Goal: Navigation & Orientation: Understand site structure

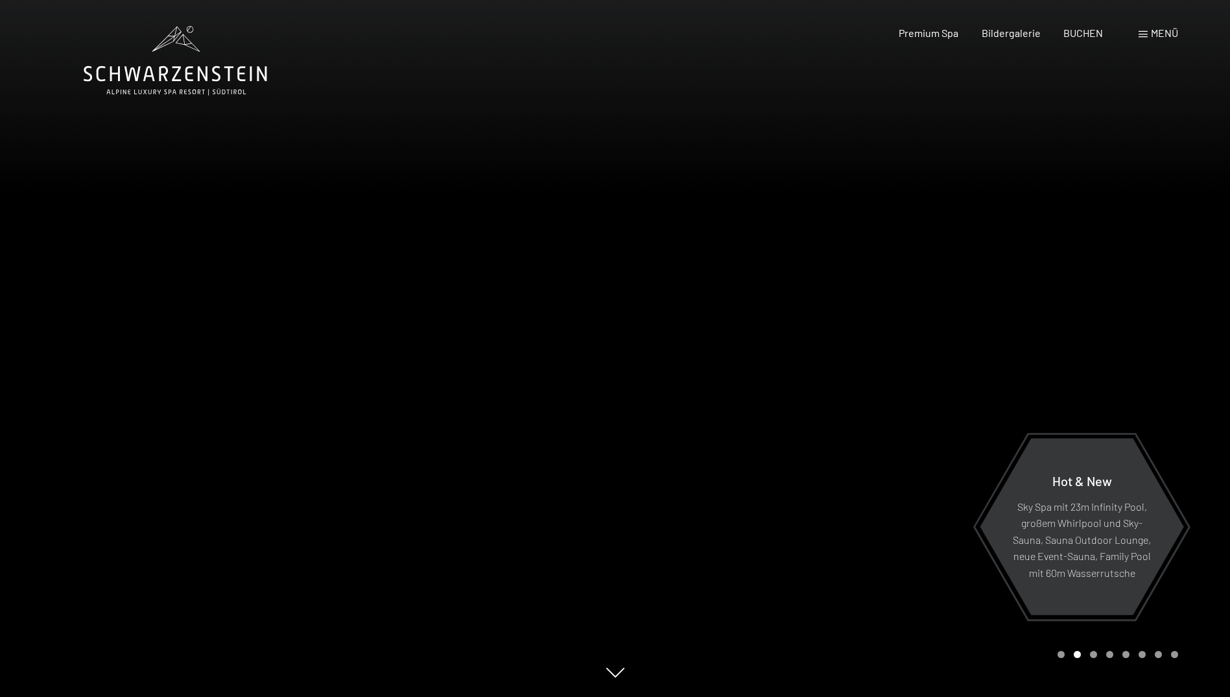
click at [189, 380] on div at bounding box center [308, 348] width 616 height 697
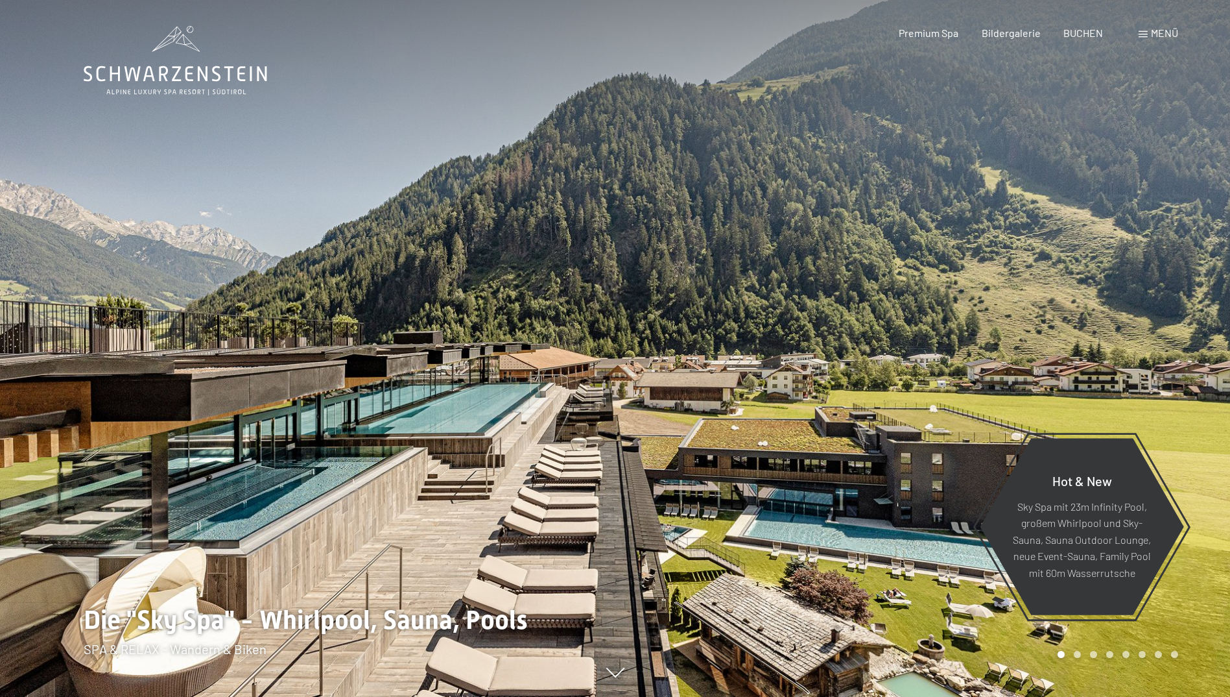
click at [189, 380] on div at bounding box center [308, 348] width 616 height 697
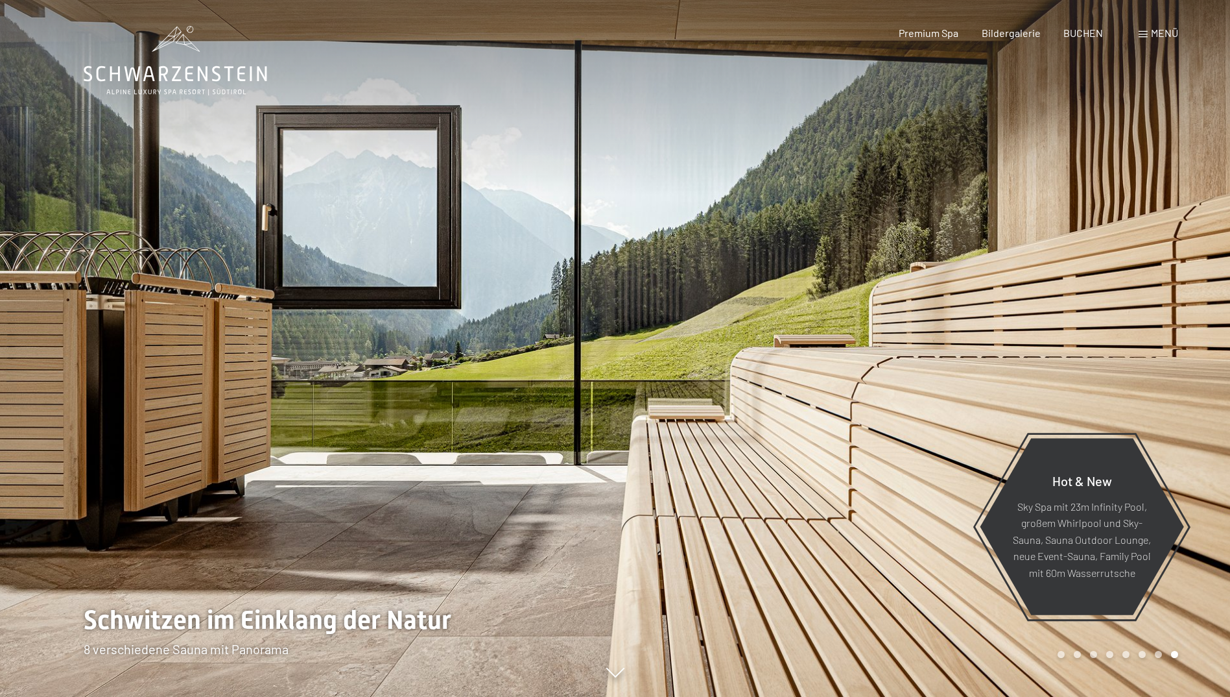
click at [189, 380] on div at bounding box center [308, 348] width 616 height 697
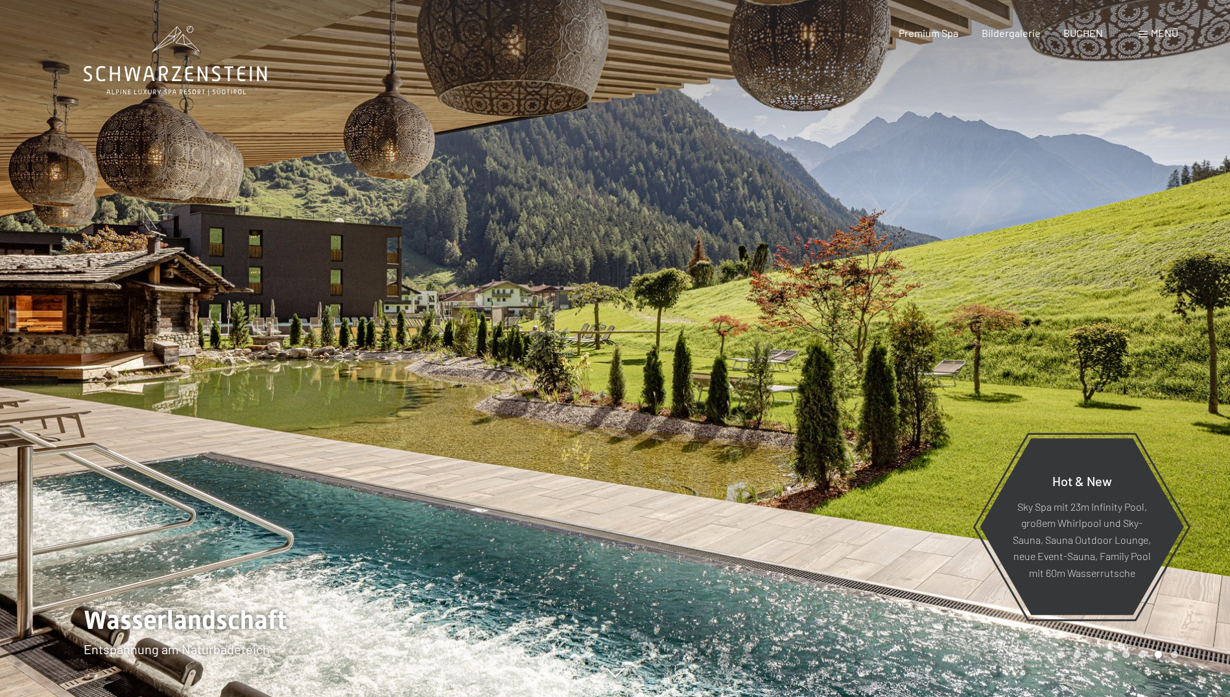
click at [189, 380] on div at bounding box center [308, 348] width 616 height 697
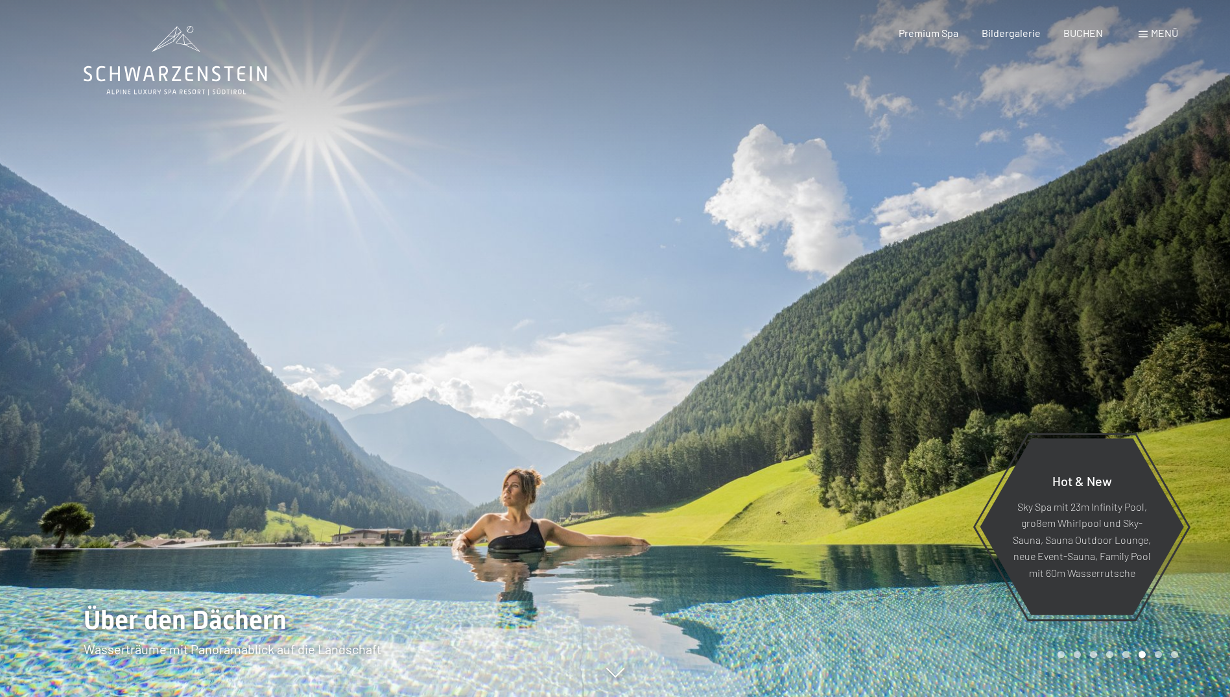
click at [189, 380] on div at bounding box center [308, 348] width 616 height 697
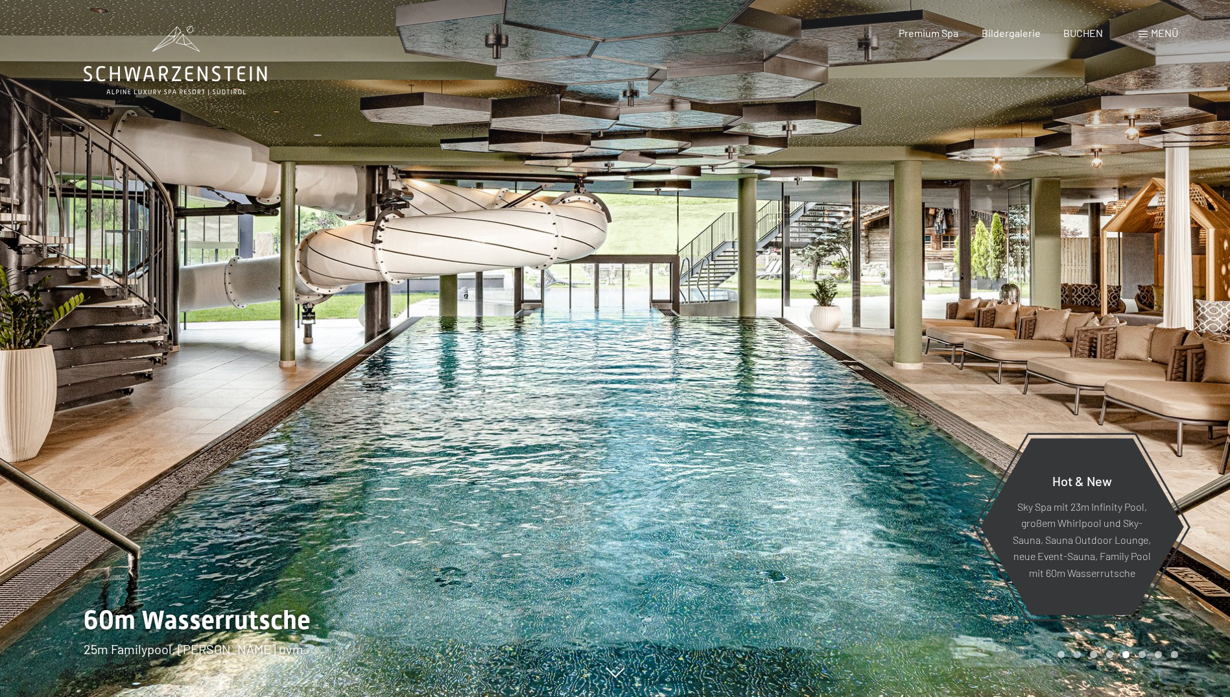
click at [189, 380] on div at bounding box center [308, 348] width 616 height 697
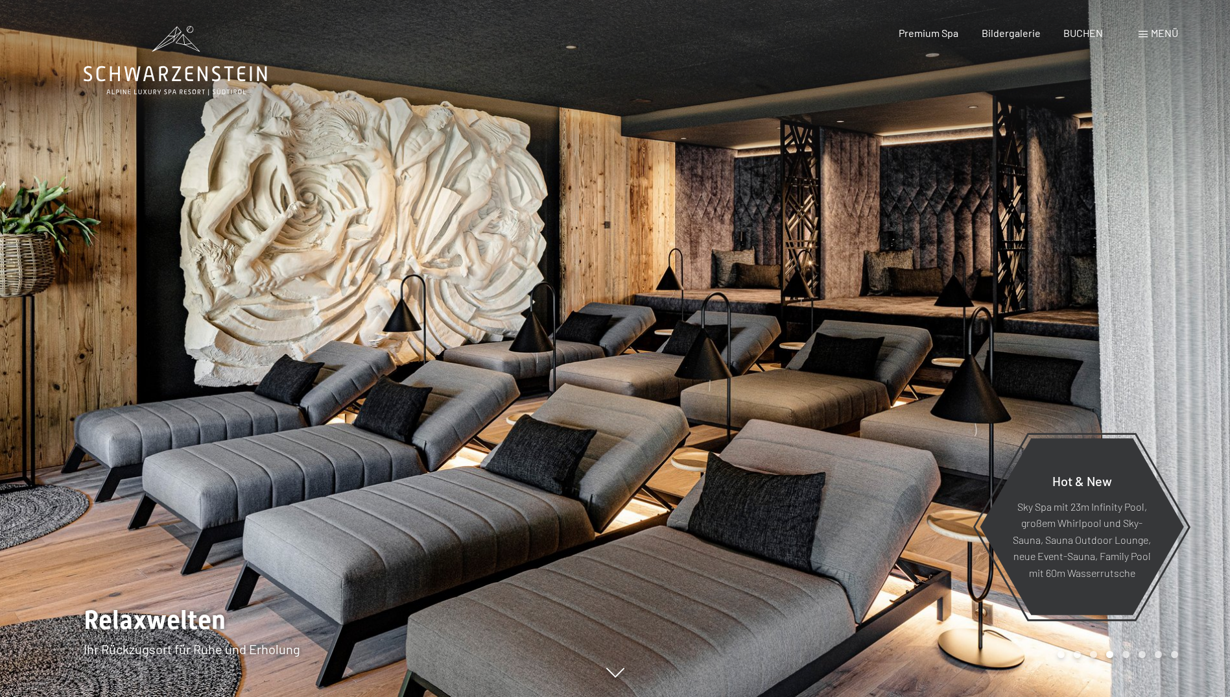
click at [189, 380] on div at bounding box center [308, 348] width 616 height 697
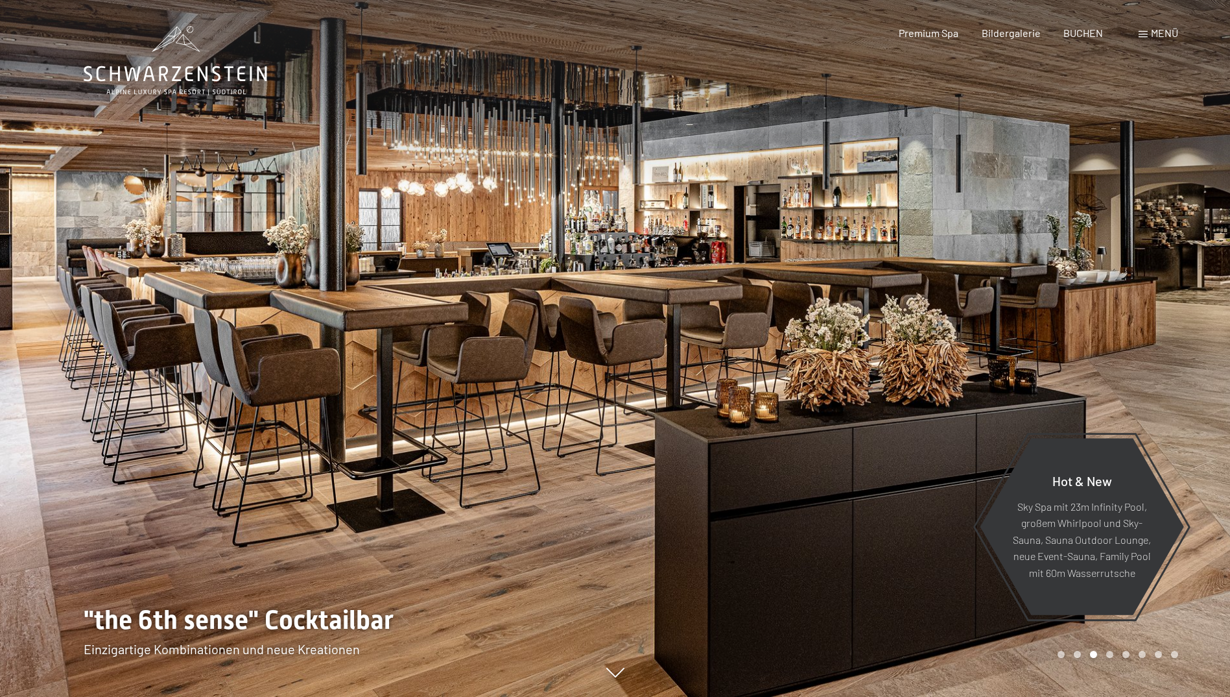
click at [189, 380] on div at bounding box center [308, 348] width 616 height 697
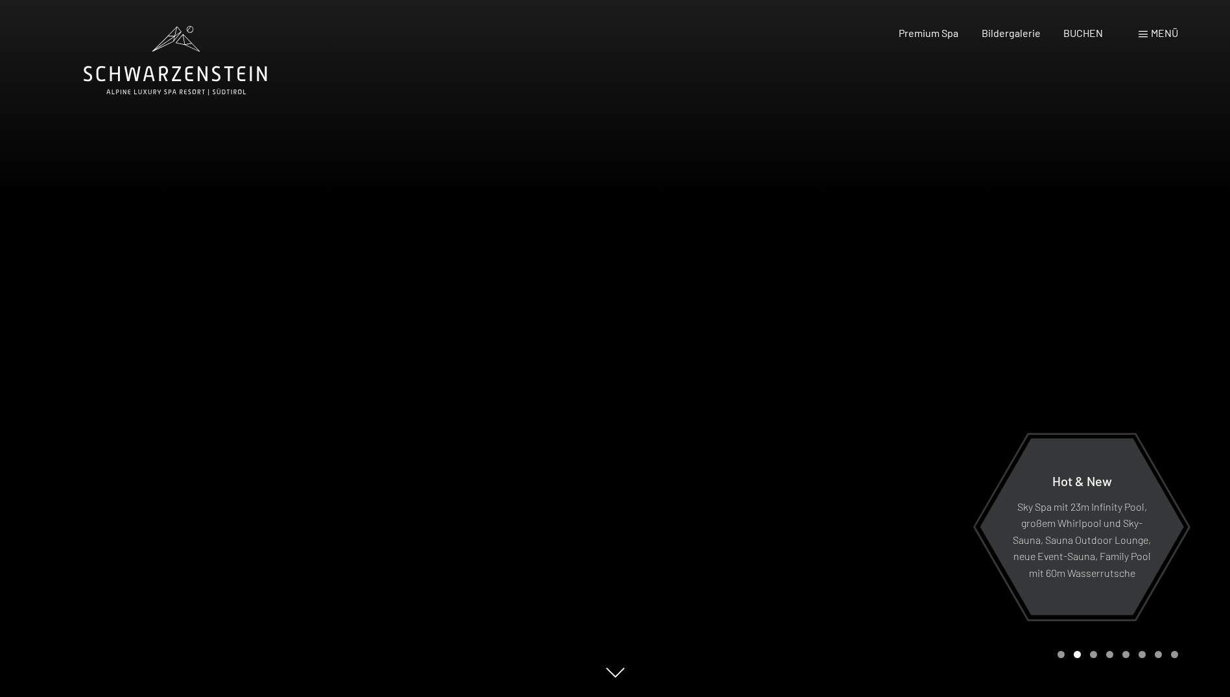
click at [189, 380] on div at bounding box center [308, 348] width 616 height 697
